Goal: Task Accomplishment & Management: Manage account settings

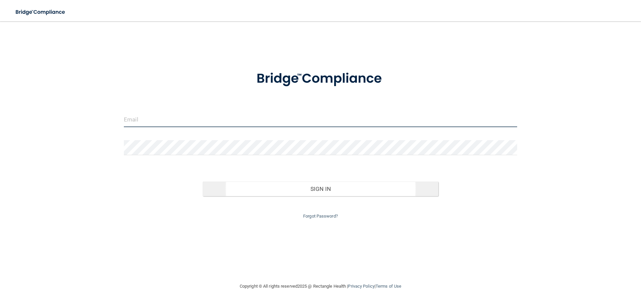
type input "[EMAIL_ADDRESS][DOMAIN_NAME]"
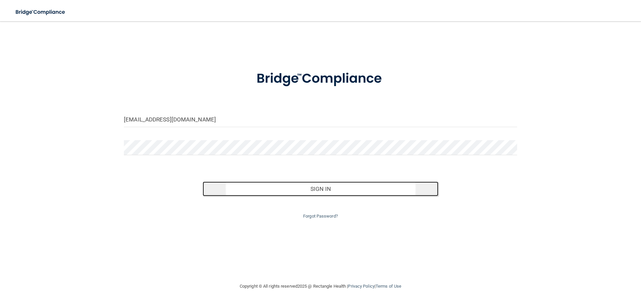
click at [339, 192] on button "Sign In" at bounding box center [321, 189] width 236 height 15
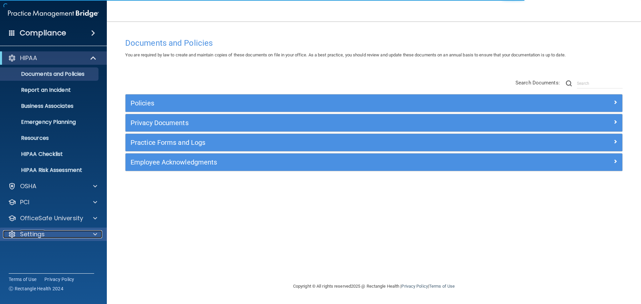
click at [99, 234] on div at bounding box center [94, 234] width 17 height 8
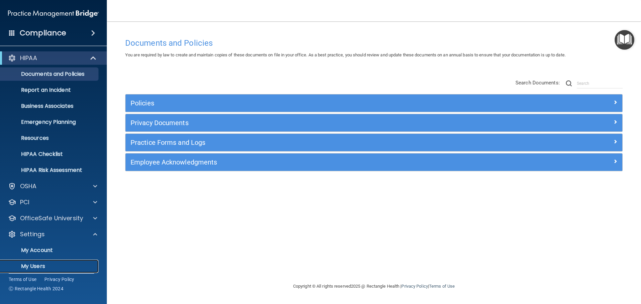
click at [22, 268] on p "My Users" at bounding box center [49, 266] width 91 height 7
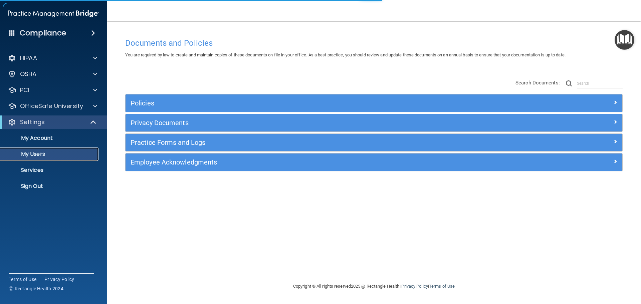
select select "20"
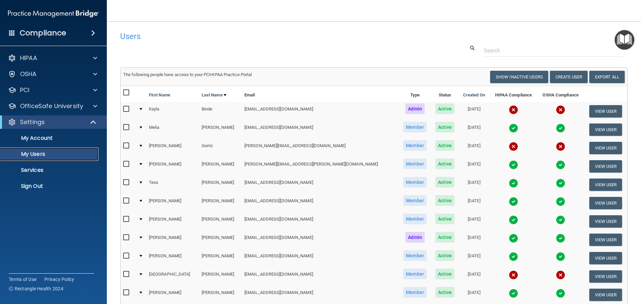
scroll to position [33, 0]
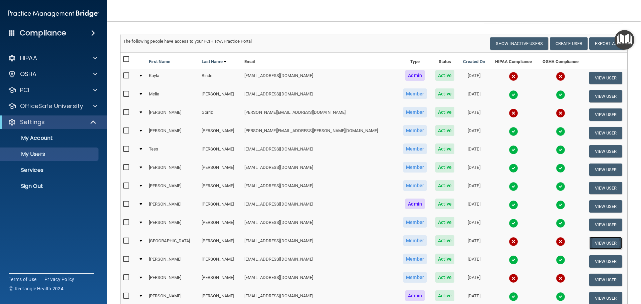
click at [600, 244] on button "View User" at bounding box center [605, 243] width 33 height 12
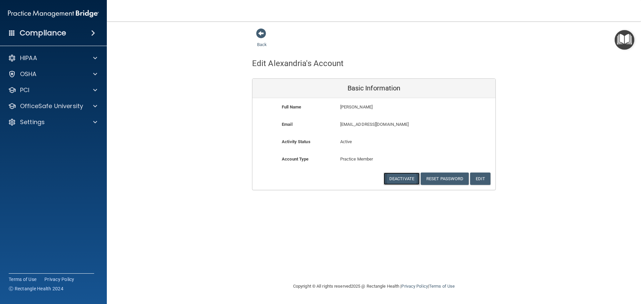
click at [403, 179] on button "Deactivate" at bounding box center [401, 179] width 36 height 12
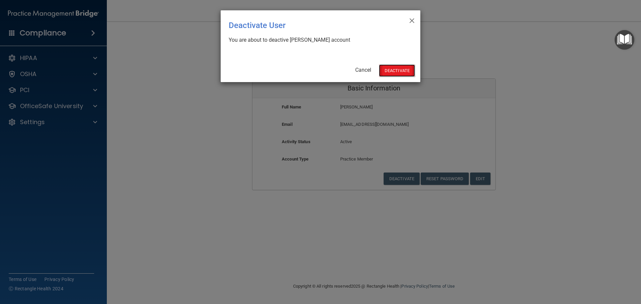
click at [403, 72] on button "Deactivate" at bounding box center [397, 70] width 36 height 12
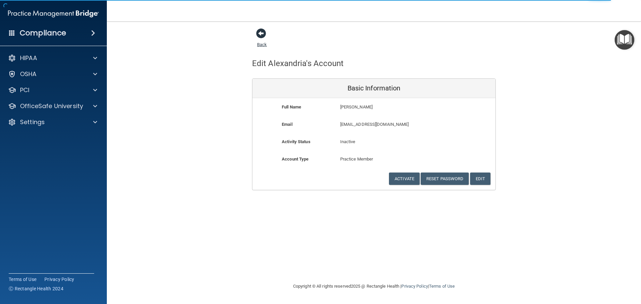
click at [259, 34] on span at bounding box center [261, 33] width 10 height 10
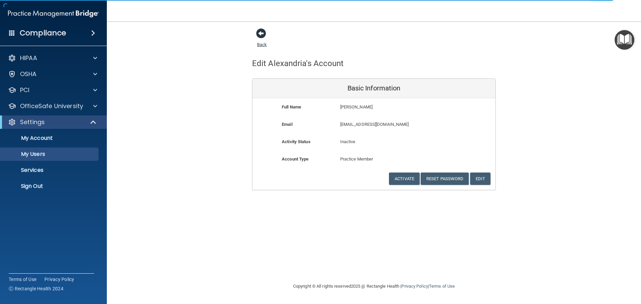
select select "20"
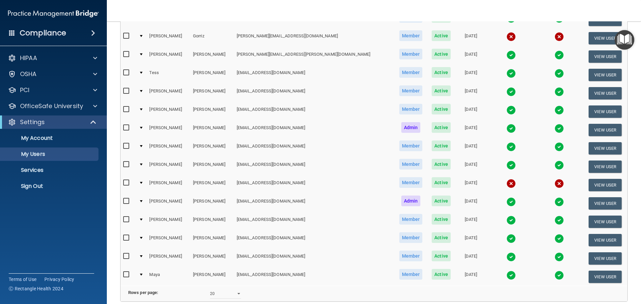
scroll to position [108, 0]
